Goal: Find specific page/section: Find specific page/section

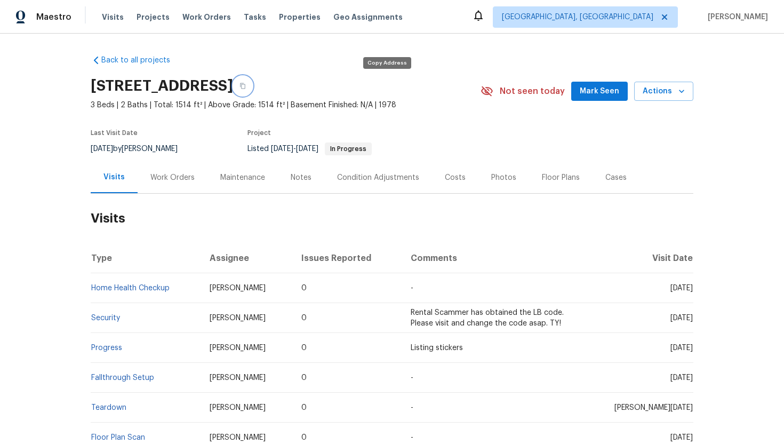
click at [252, 85] on button "button" at bounding box center [242, 85] width 19 height 19
click at [172, 175] on div "Work Orders" at bounding box center [172, 177] width 44 height 11
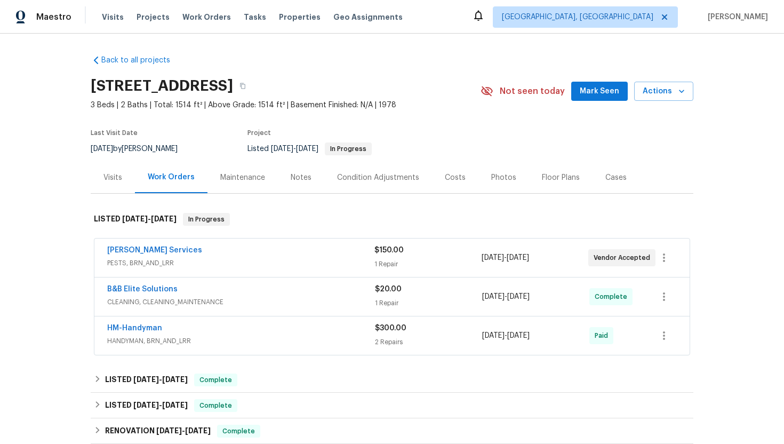
scroll to position [7, 0]
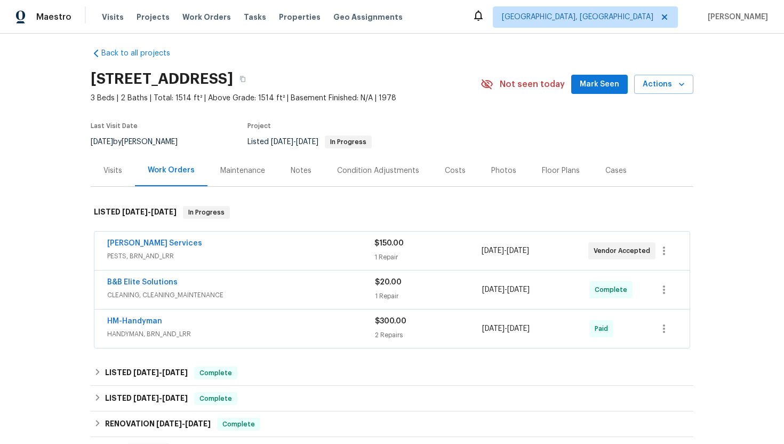
click at [242, 248] on div "Massey Services" at bounding box center [240, 244] width 267 height 13
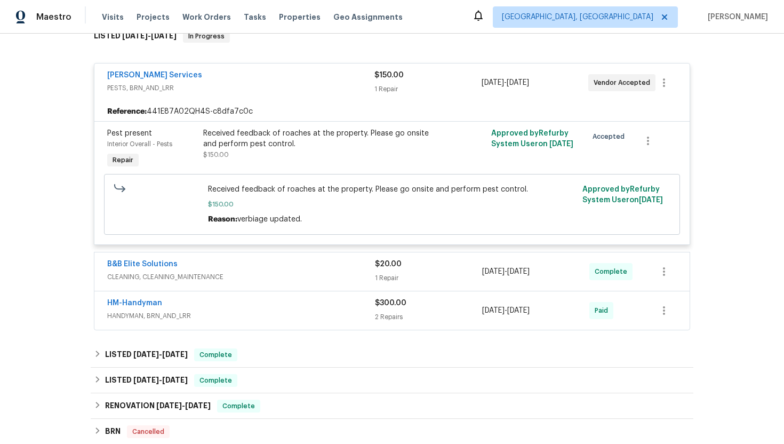
scroll to position [185, 0]
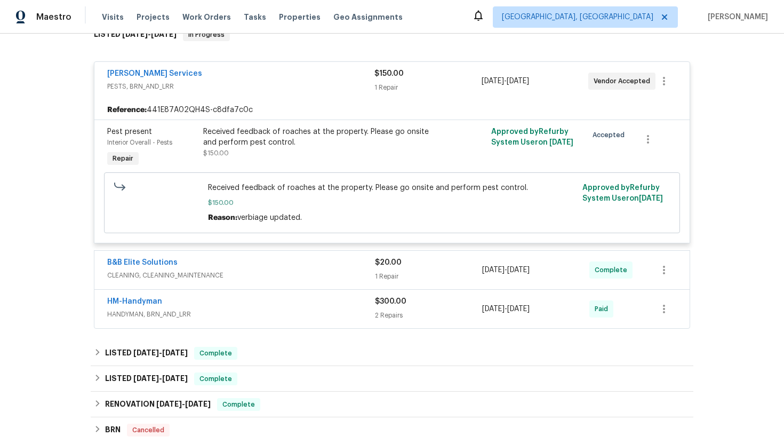
click at [255, 276] on span "CLEANING, CLEANING_MAINTENANCE" at bounding box center [241, 275] width 268 height 11
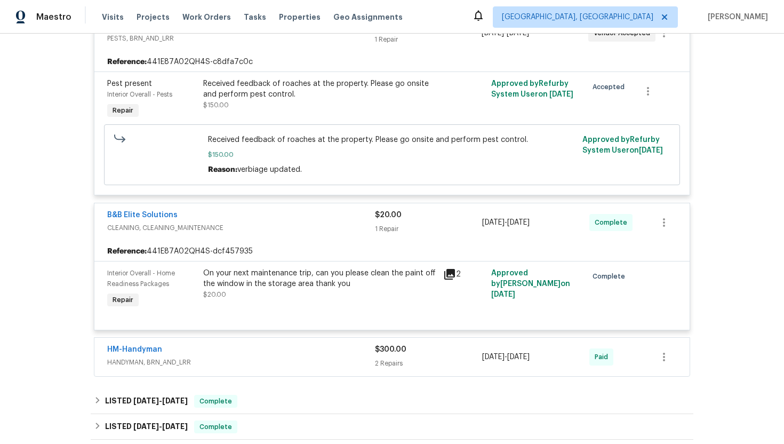
scroll to position [237, 0]
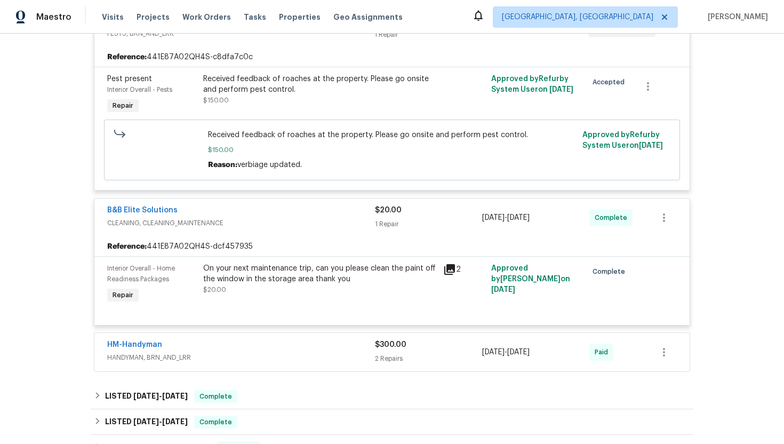
click at [271, 335] on div "HM-Handyman HANDYMAN, BRN_AND_LRR $300.00 2 Repairs 8/13/2025 - 8/20/2025 Paid" at bounding box center [391, 352] width 595 height 38
click at [268, 343] on div "HM-Handyman" at bounding box center [241, 345] width 268 height 13
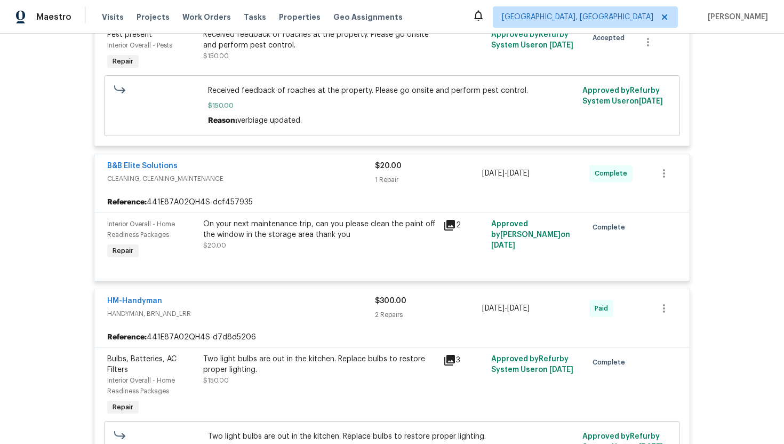
scroll to position [313, 0]
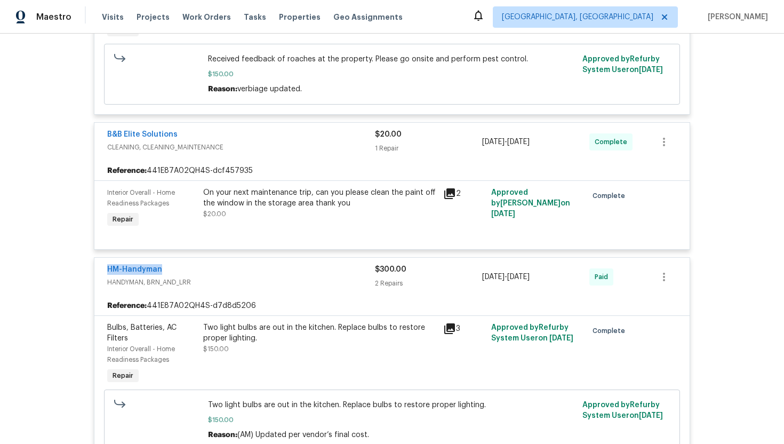
drag, startPoint x: 188, startPoint y: 270, endPoint x: 82, endPoint y: 269, distance: 105.6
click at [82, 269] on div "Back to all projects 13794 SW 112th St, Dunnellon, FL 34432 3 Beds | 2 Baths | …" at bounding box center [392, 239] width 784 height 410
copy link "HM-Handyman"
drag, startPoint x: 566, startPoint y: 277, endPoint x: 448, endPoint y: 277, distance: 117.3
click at [448, 277] on div "HM-Handyman HANDYMAN, BRN_AND_LRR $300.00 2 Repairs 8/13/2025 - 8/20/2025 Paid" at bounding box center [379, 277] width 544 height 26
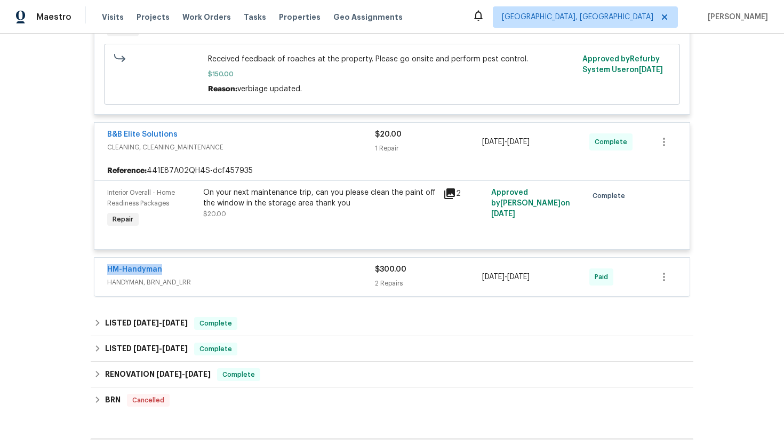
copy div "2 Repairs 8/13/2025 - 8/20/2025"
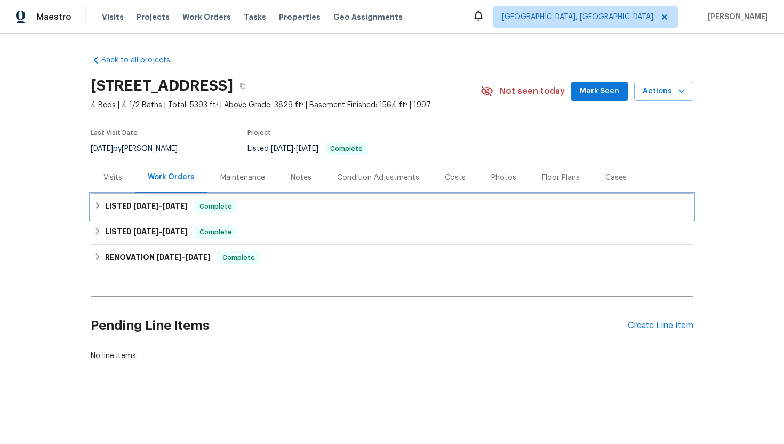
click at [173, 202] on span "[DATE]" at bounding box center [175, 205] width 26 height 7
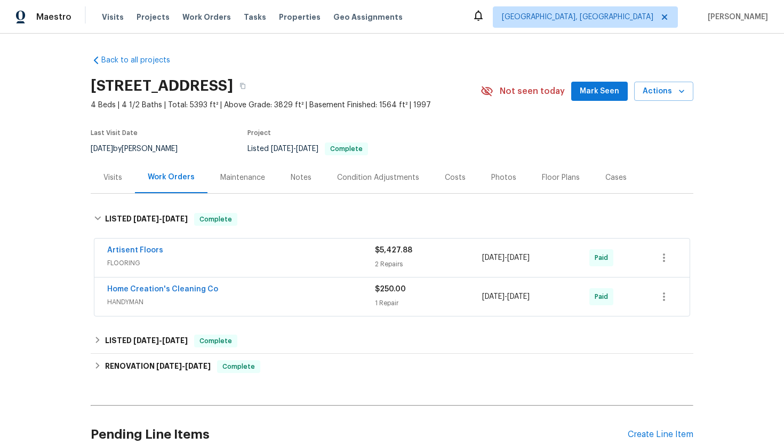
click at [129, 179] on div "Visits" at bounding box center [113, 177] width 44 height 31
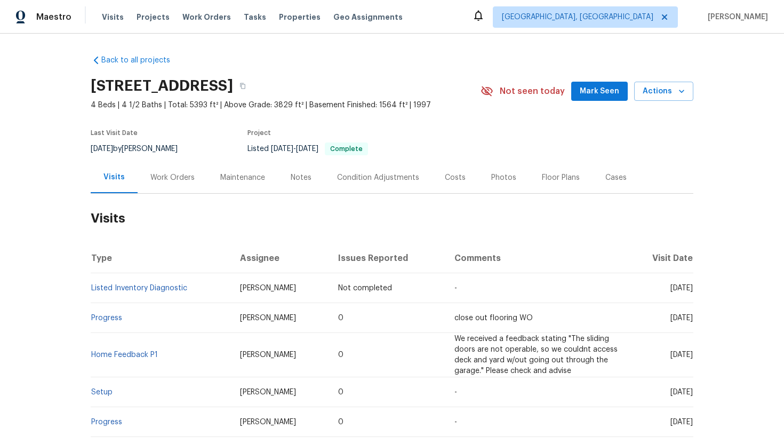
drag, startPoint x: 649, startPoint y: 318, endPoint x: 688, endPoint y: 318, distance: 39.5
click at [689, 318] on span "[DATE]" at bounding box center [681, 317] width 22 height 7
click at [699, 320] on div "Back to all projects [STREET_ADDRESS] 4 Beds | 4 1/2 Baths | Total: 5393 ft² | …" at bounding box center [392, 239] width 784 height 410
drag, startPoint x: 649, startPoint y: 317, endPoint x: 692, endPoint y: 318, distance: 43.2
click at [692, 318] on span "[DATE]" at bounding box center [681, 317] width 22 height 7
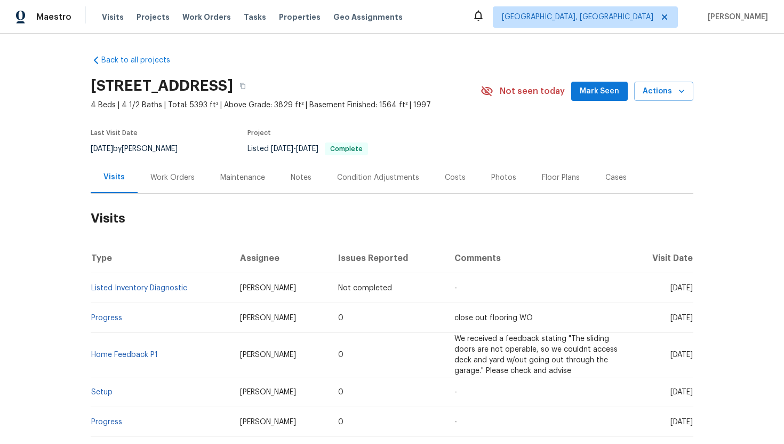
copy span "[DATE]"
click at [166, 174] on div "Work Orders" at bounding box center [172, 177] width 44 height 11
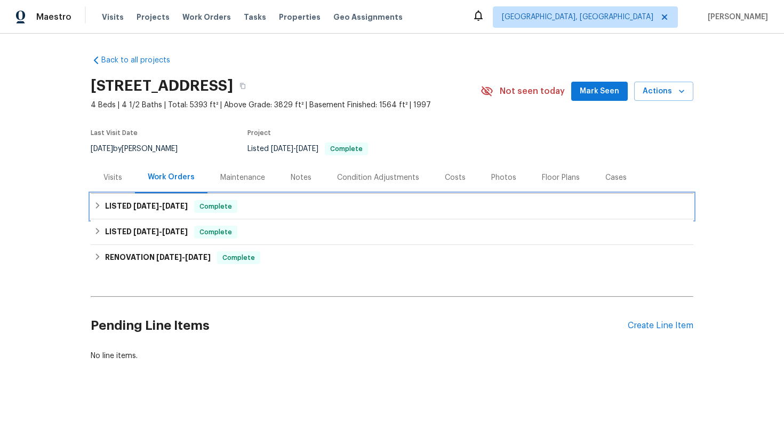
click at [171, 206] on span "[DATE]" at bounding box center [175, 205] width 26 height 7
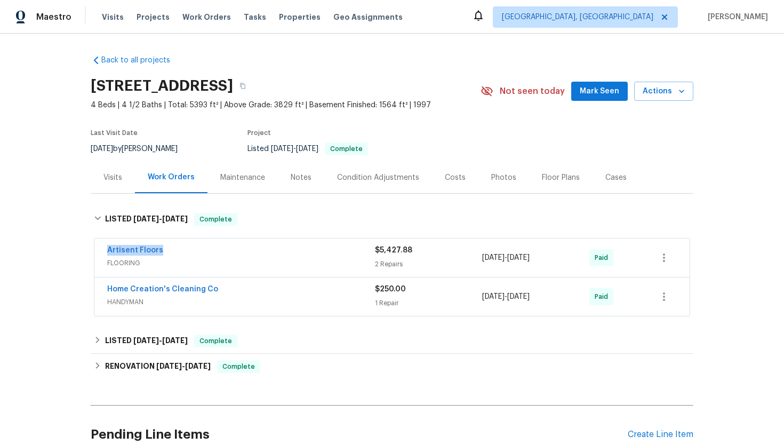
drag, startPoint x: 169, startPoint y: 253, endPoint x: 102, endPoint y: 247, distance: 67.4
click at [102, 247] on div "Artisent Floors FLOORING $5,427.88 2 Repairs [DATE] - [DATE] Paid" at bounding box center [391, 257] width 595 height 38
copy link "Artisent Floors"
drag, startPoint x: 562, startPoint y: 258, endPoint x: 467, endPoint y: 257, distance: 95.5
click at [467, 257] on div "Artisent Floors FLOORING $5,427.88 2 Repairs [DATE] - [DATE] Paid" at bounding box center [379, 258] width 544 height 26
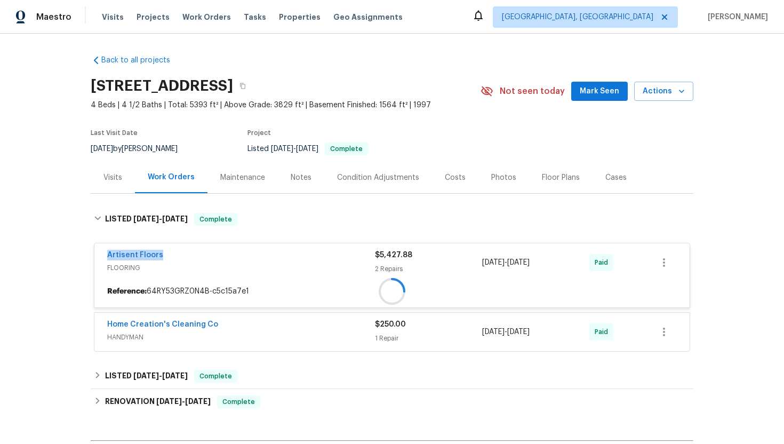
copy div "2 Repairs [DATE] - [DATE]"
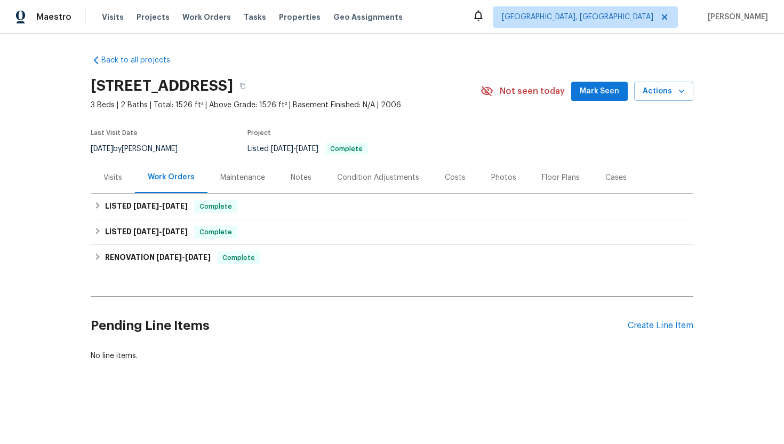
click at [115, 178] on div "Visits" at bounding box center [112, 177] width 19 height 11
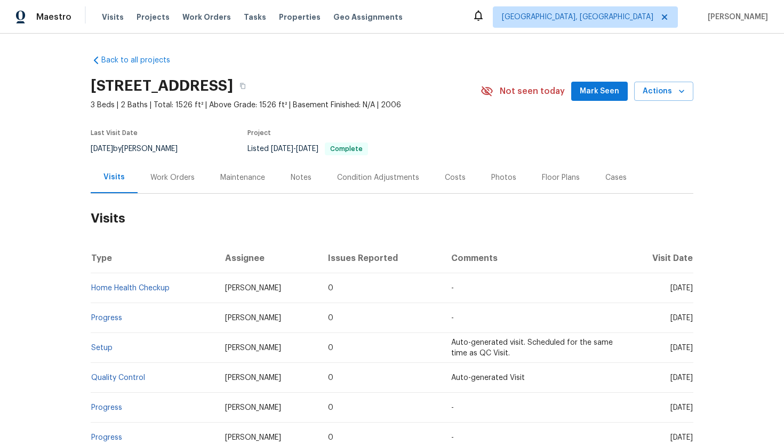
click at [173, 185] on div "Work Orders" at bounding box center [173, 177] width 70 height 31
